Goal: Find specific page/section: Find specific page/section

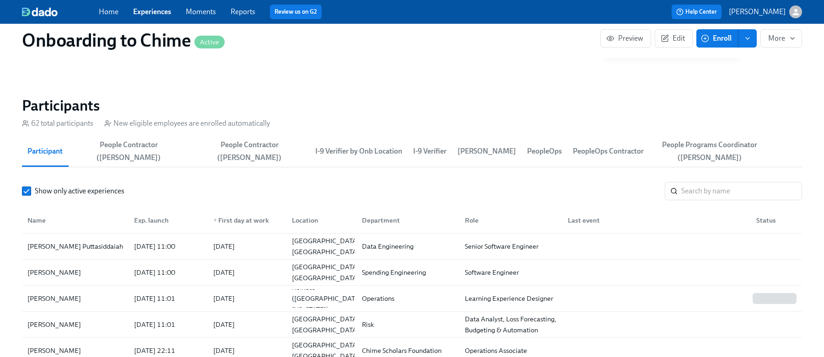
scroll to position [972, 0]
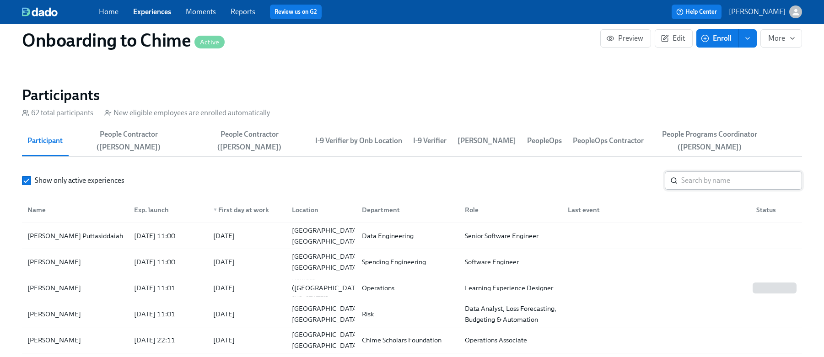
click at [708, 181] on input "search" at bounding box center [741, 181] width 121 height 18
paste input "[PERSON_NAME]"
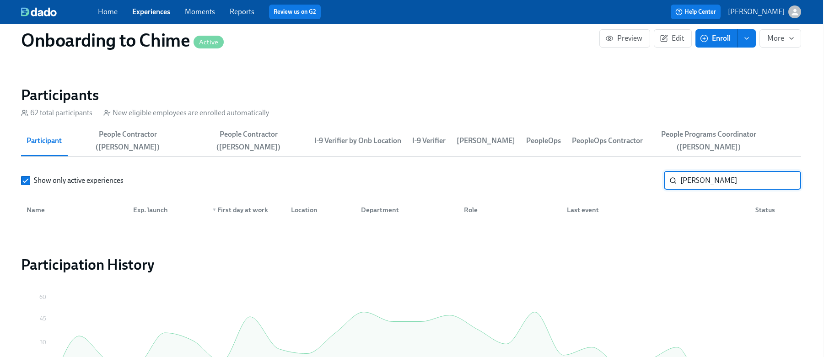
scroll to position [970, 0]
type input "[PERSON_NAME]"
click at [788, 181] on input "[PERSON_NAME]" at bounding box center [741, 182] width 121 height 18
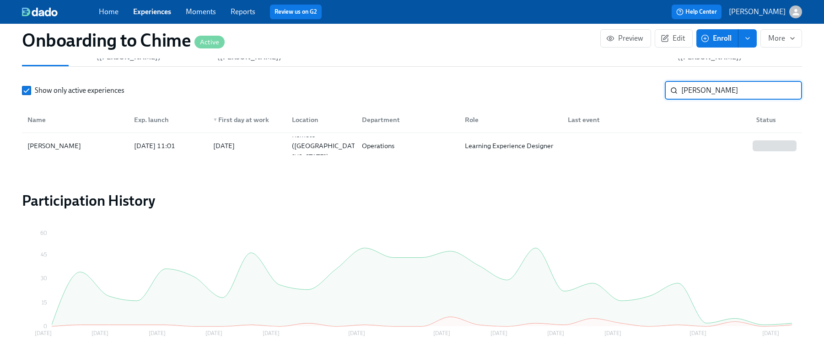
scroll to position [1061, 0]
click at [62, 145] on div "[PERSON_NAME]" at bounding box center [54, 146] width 61 height 11
click at [720, 96] on input "[PERSON_NAME]" at bounding box center [741, 91] width 121 height 18
click at [720, 93] on input "[PERSON_NAME]" at bounding box center [741, 91] width 121 height 18
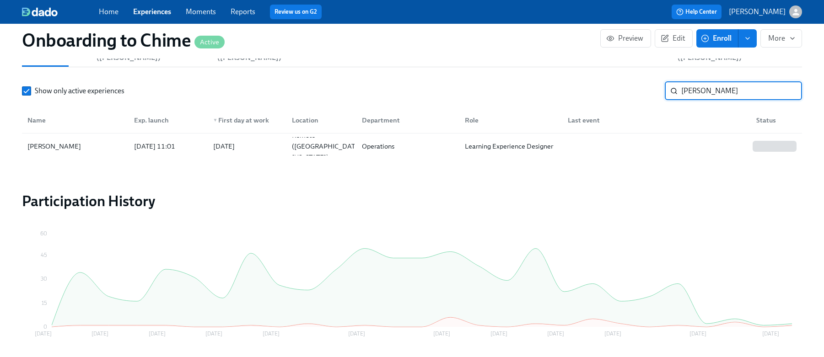
click at [720, 93] on input "[PERSON_NAME]" at bounding box center [741, 91] width 121 height 18
paste input "[PERSON_NAME]"
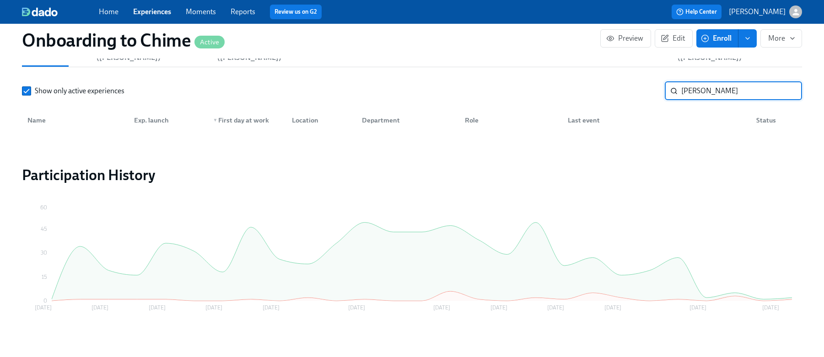
type input "[PERSON_NAME]"
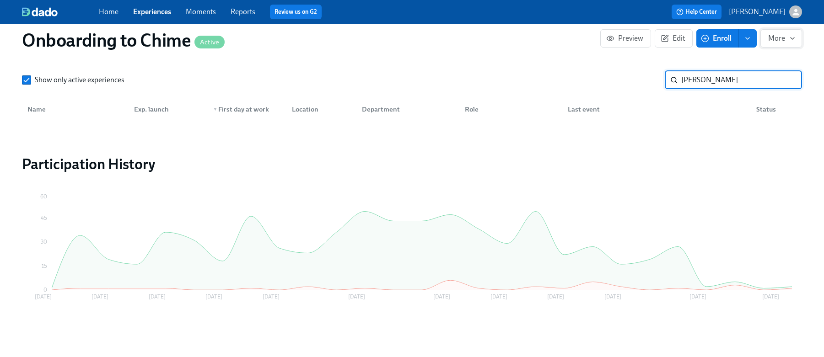
scroll to position [1069, 0]
